Goal: Information Seeking & Learning: Check status

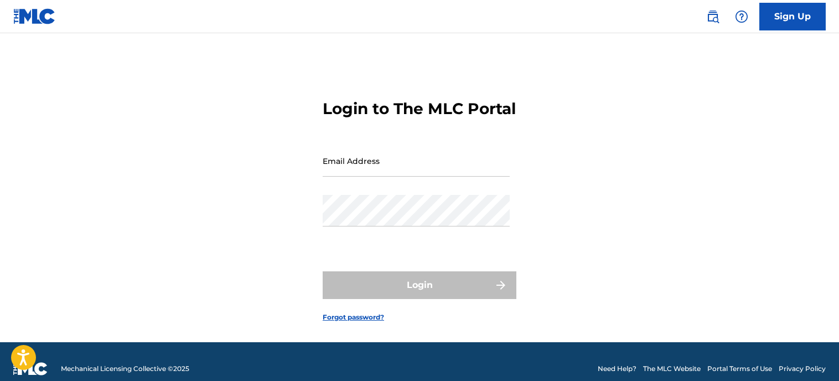
click at [343, 177] on input "Email Address" at bounding box center [416, 161] width 187 height 32
type input "[EMAIL_ADDRESS][DOMAIN_NAME]"
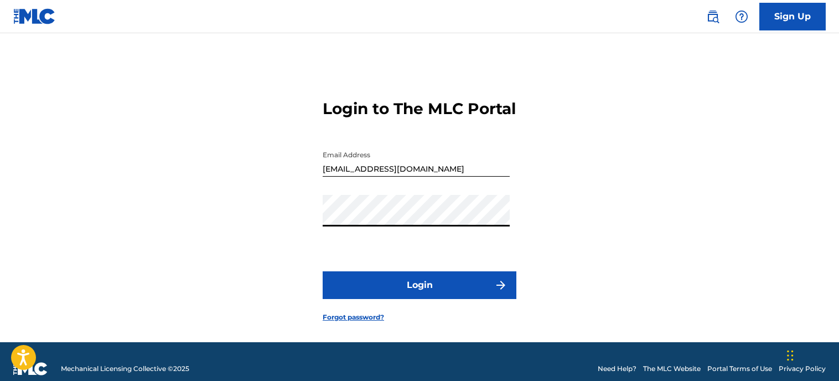
click at [379, 293] on button "Login" at bounding box center [420, 285] width 194 height 28
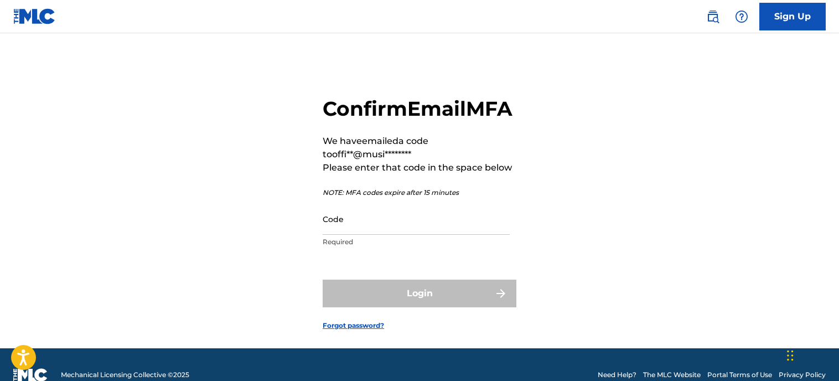
click at [180, 345] on div "Confirm Email MFA We have emailed a code to offi**@musi******** Please enter th…" at bounding box center [419, 204] width 775 height 287
click at [419, 235] on input "Code" at bounding box center [416, 219] width 187 height 32
paste input "635150"
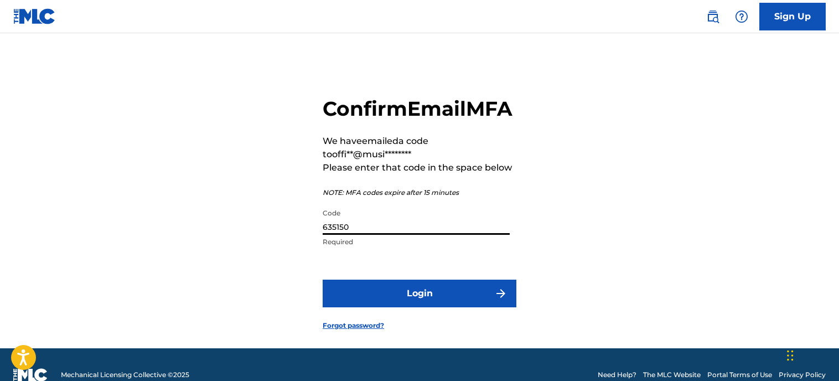
type input "635150"
click at [401, 307] on button "Login" at bounding box center [420, 294] width 194 height 28
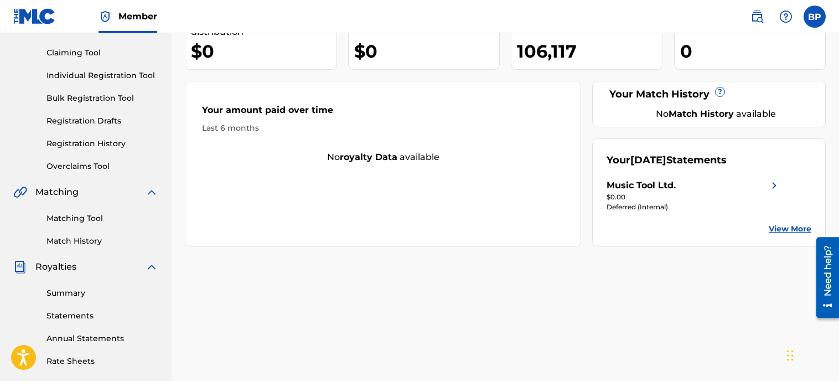
scroll to position [112, 0]
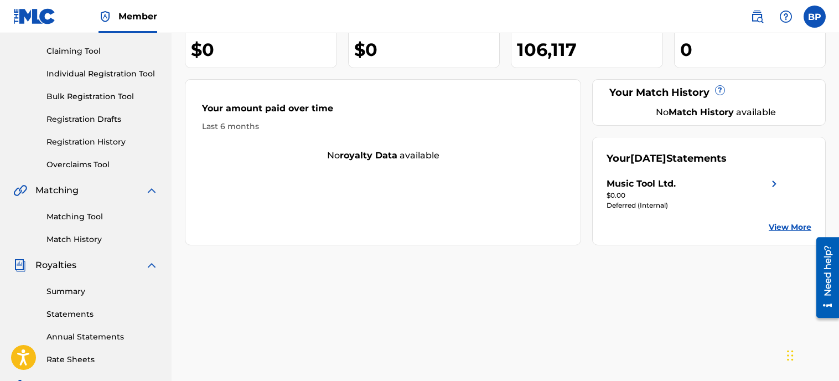
click at [72, 292] on link "Summary" at bounding box center [103, 292] width 112 height 12
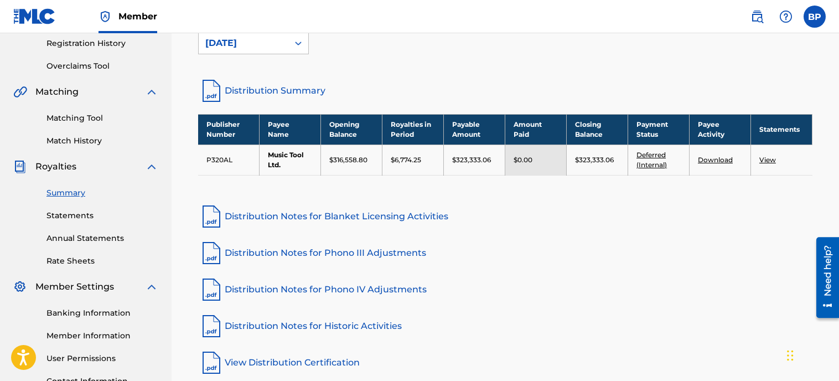
scroll to position [213, 0]
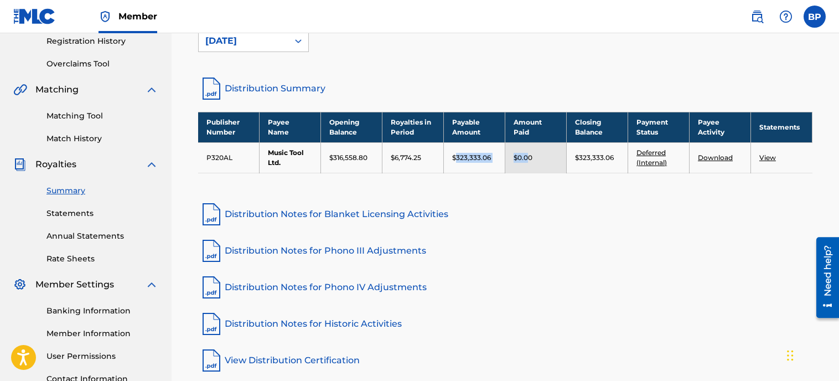
drag, startPoint x: 458, startPoint y: 158, endPoint x: 528, endPoint y: 151, distance: 70.7
click at [528, 151] on tr "P320AL Music Tool Ltd. $316,558.80 $6,774.25 $323,333.06 $0.00 $323,333.06 Defe…" at bounding box center [505, 157] width 614 height 30
click at [473, 164] on td "$323,333.06" at bounding box center [474, 157] width 61 height 30
click at [485, 161] on td "$323,333.06" at bounding box center [474, 157] width 61 height 30
drag, startPoint x: 493, startPoint y: 161, endPoint x: 456, endPoint y: 155, distance: 37.6
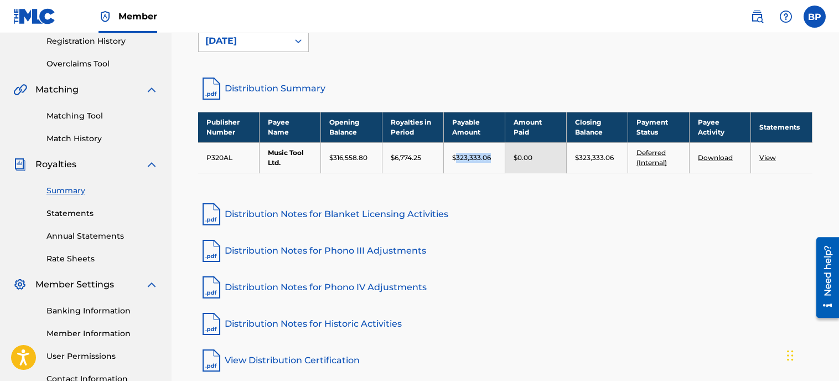
click at [456, 155] on div "$323,333.06" at bounding box center [474, 158] width 44 height 10
click at [467, 180] on div "Royalties Select your desired distribution period from the drop-down menu to se…" at bounding box center [505, 125] width 641 height 498
drag, startPoint x: 432, startPoint y: 156, endPoint x: 386, endPoint y: 153, distance: 46.6
click at [386, 153] on td "$6,774.25" at bounding box center [413, 157] width 61 height 30
click at [495, 158] on div "$323,333.06" at bounding box center [474, 158] width 44 height 10
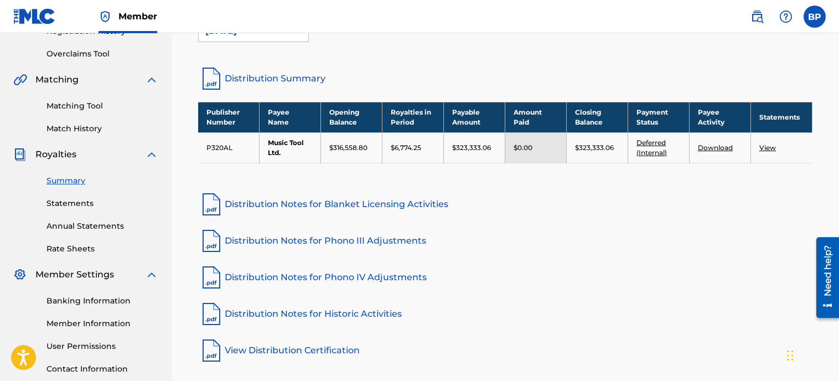
scroll to position [221, 0]
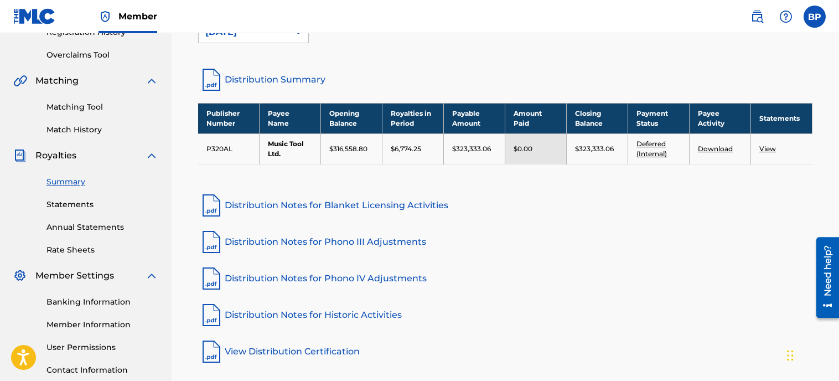
click at [818, 178] on div "Royalties Select your desired distribution period from the drop-down menu to se…" at bounding box center [505, 116] width 641 height 498
click at [814, 21] on label at bounding box center [815, 17] width 22 height 22
click at [815, 17] on input "BP [PERSON_NAME] [EMAIL_ADDRESS][DOMAIN_NAME] Notification Preferences Profile …" at bounding box center [815, 17] width 0 height 0
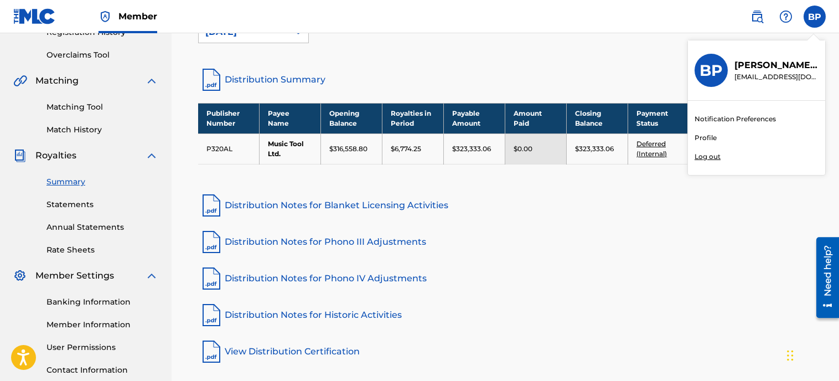
click at [708, 157] on p "Log out" at bounding box center [708, 157] width 26 height 10
click at [815, 17] on input "BP [PERSON_NAME] [EMAIL_ADDRESS][DOMAIN_NAME] Notification Preferences Profile …" at bounding box center [815, 17] width 0 height 0
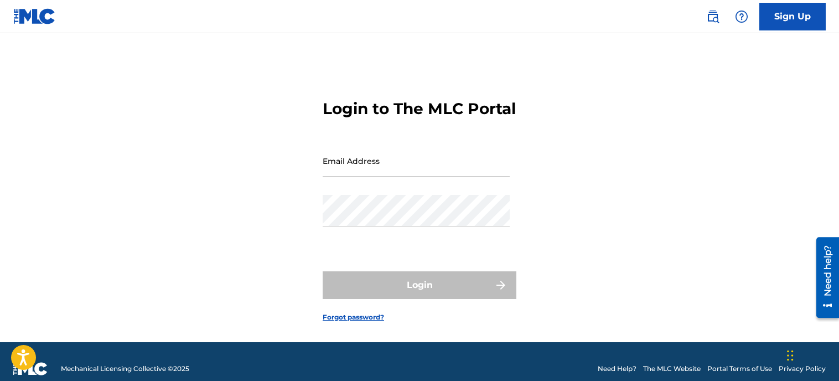
click at [395, 177] on input "Email Address" at bounding box center [416, 161] width 187 height 32
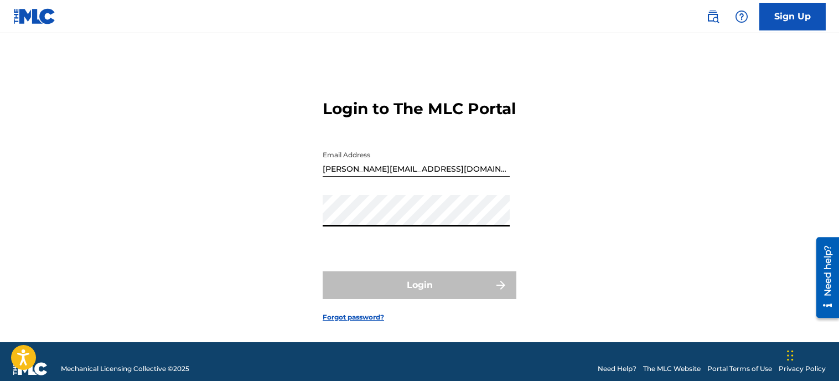
click at [456, 177] on input "[PERSON_NAME][EMAIL_ADDRESS][DOMAIN_NAME]" at bounding box center [416, 161] width 187 height 32
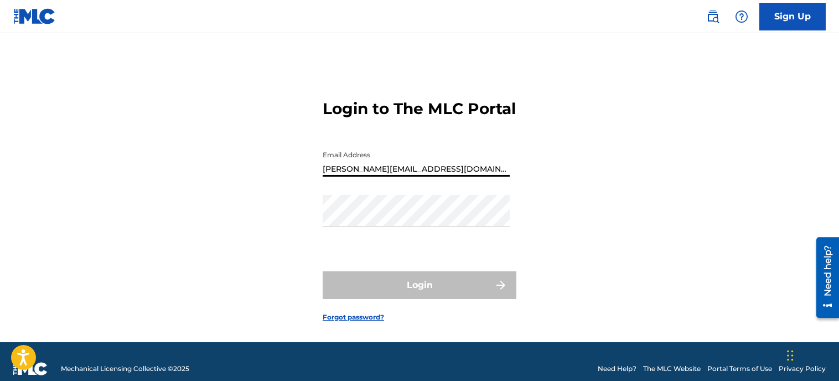
click at [505, 245] on div "Password" at bounding box center [416, 220] width 187 height 50
type input "[EMAIL_ADDRESS][DOMAIN_NAME]"
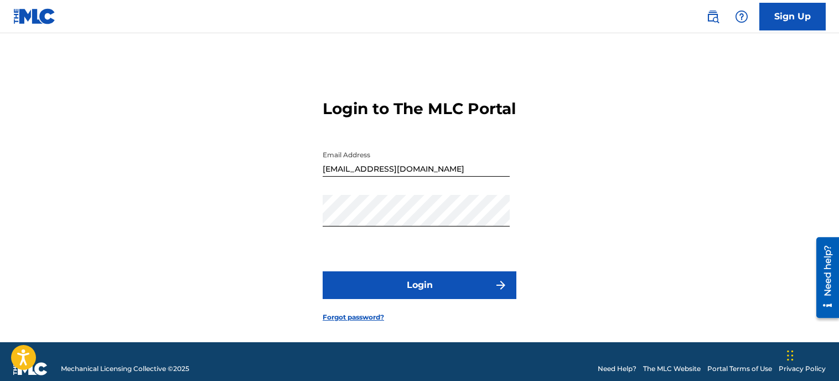
click at [422, 299] on button "Login" at bounding box center [420, 285] width 194 height 28
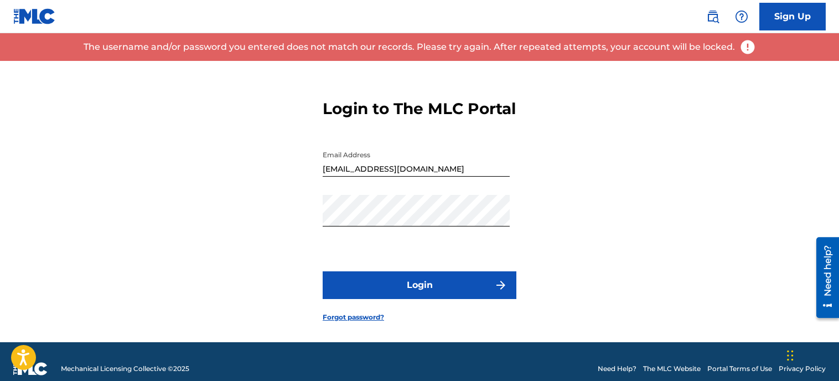
click at [412, 299] on button "Login" at bounding box center [420, 285] width 194 height 28
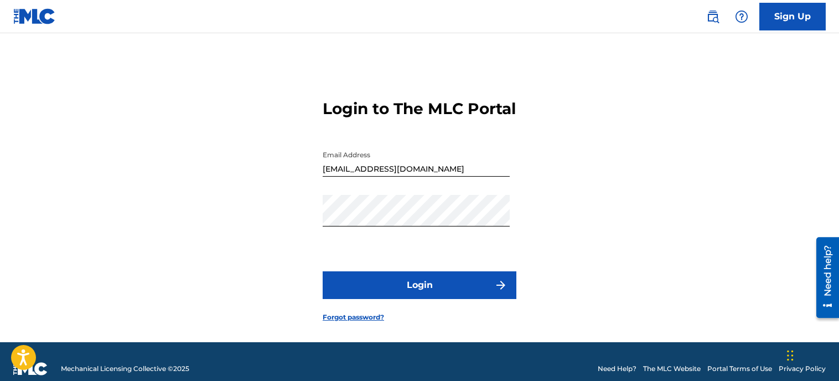
click at [417, 299] on button "Login" at bounding box center [420, 285] width 194 height 28
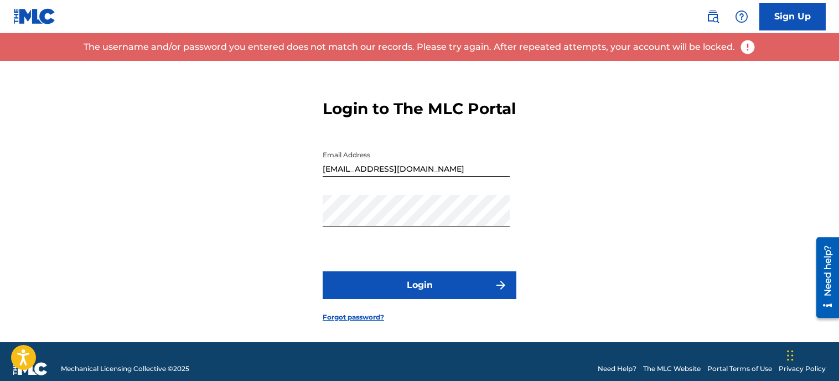
click at [417, 299] on button "Login" at bounding box center [420, 285] width 194 height 28
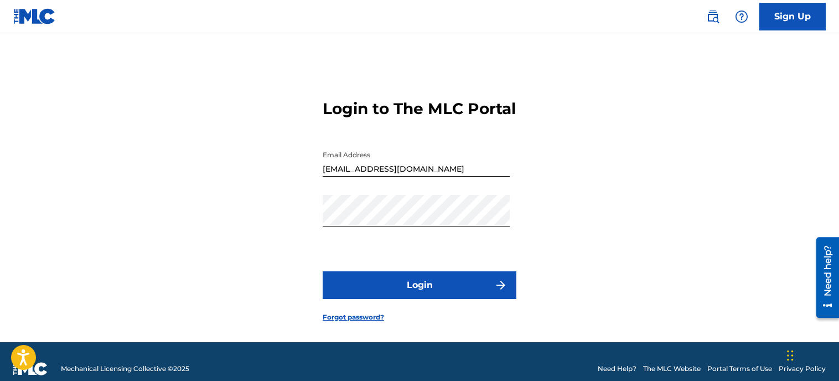
click at [447, 177] on input "[EMAIL_ADDRESS][DOMAIN_NAME]" at bounding box center [416, 161] width 187 height 32
click at [585, 228] on div "Login to The MLC Portal Email Address [EMAIL_ADDRESS][DOMAIN_NAME] Password Log…" at bounding box center [419, 201] width 775 height 281
